Goal: Subscribe to service/newsletter

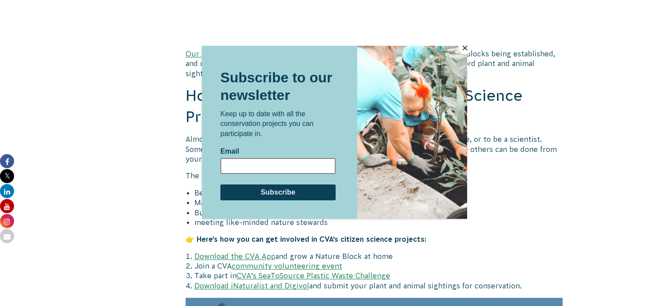
click at [253, 163] on input "Email" at bounding box center [277, 166] width 115 height 16
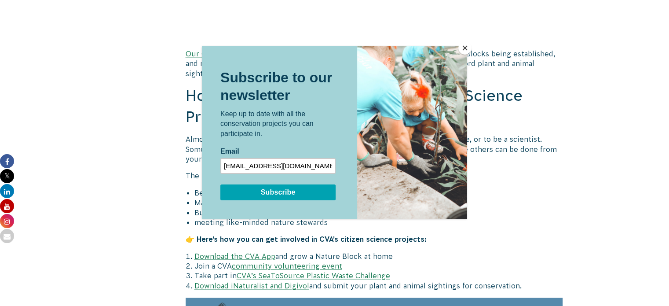
type input "[EMAIL_ADDRESS][DOMAIN_NAME]"
click at [274, 195] on input "Subscribe" at bounding box center [277, 192] width 115 height 16
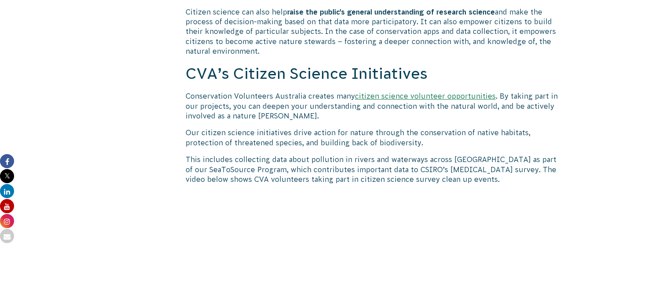
scroll to position [760, 0]
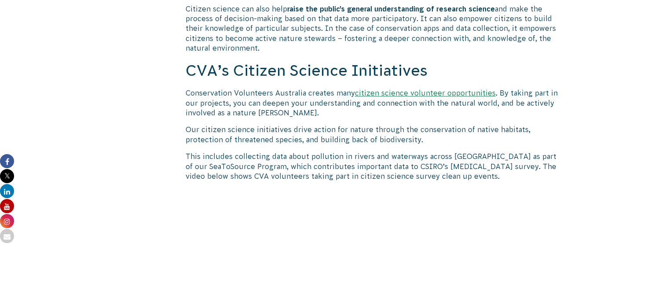
click at [406, 91] on link "citizen science volunteer opportunities" at bounding box center [425, 93] width 141 height 8
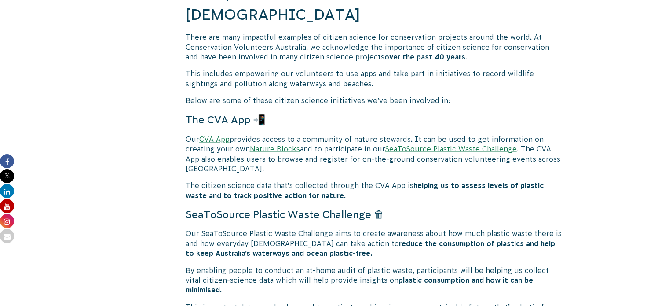
scroll to position [1550, 0]
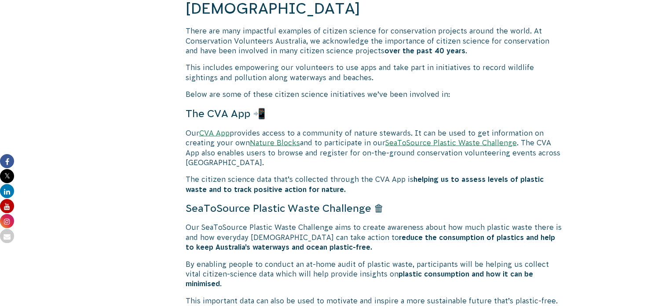
drag, startPoint x: 671, startPoint y: 16, endPoint x: 675, endPoint y: 107, distance: 91.2
click at [267, 142] on link "Nature Blocks" at bounding box center [275, 142] width 50 height 8
